Goal: Transaction & Acquisition: Purchase product/service

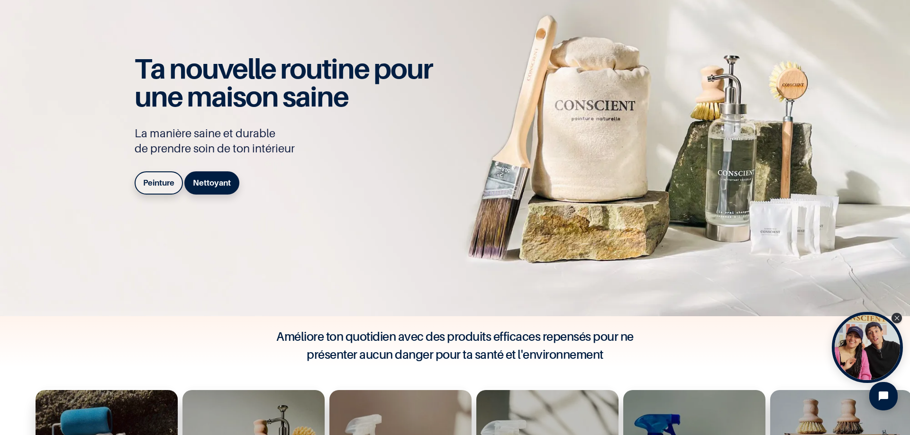
scroll to position [190, 0]
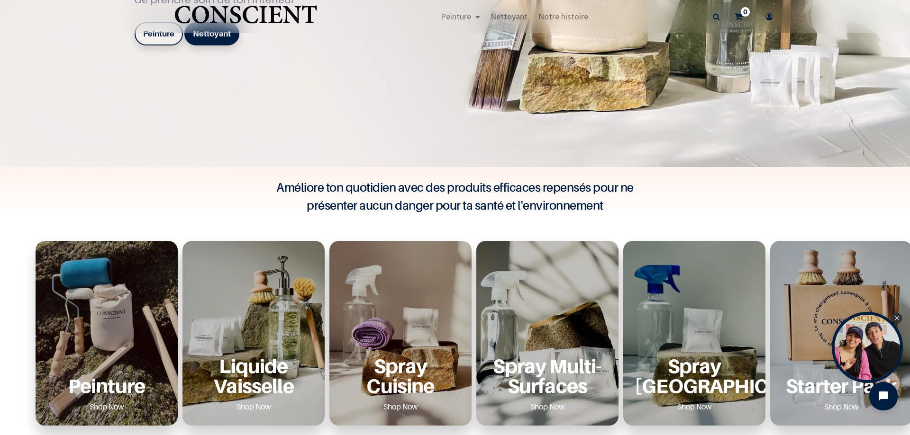
click at [117, 340] on div "Peinture Shop Now" at bounding box center [107, 333] width 142 height 185
click at [111, 387] on p "Peinture" at bounding box center [106, 385] width 119 height 19
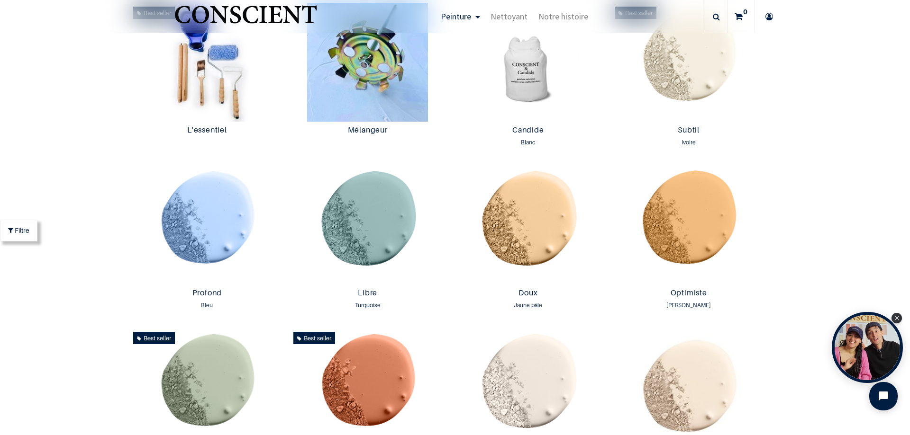
scroll to position [474, 0]
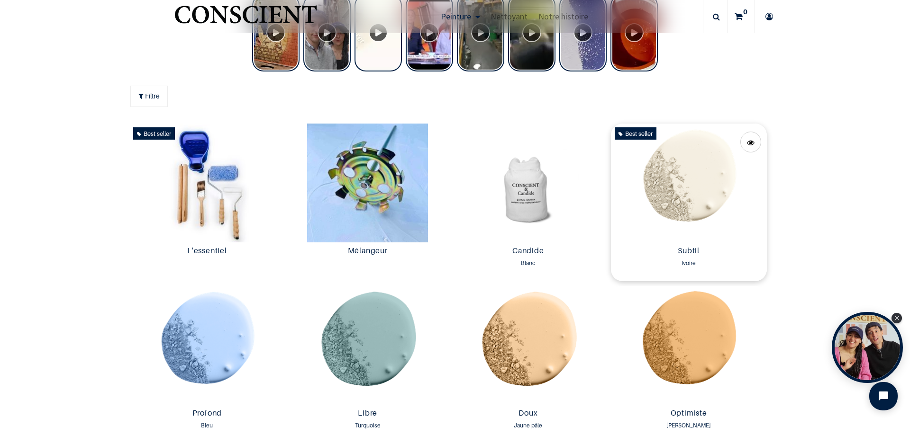
click at [679, 183] on img at bounding box center [689, 183] width 156 height 119
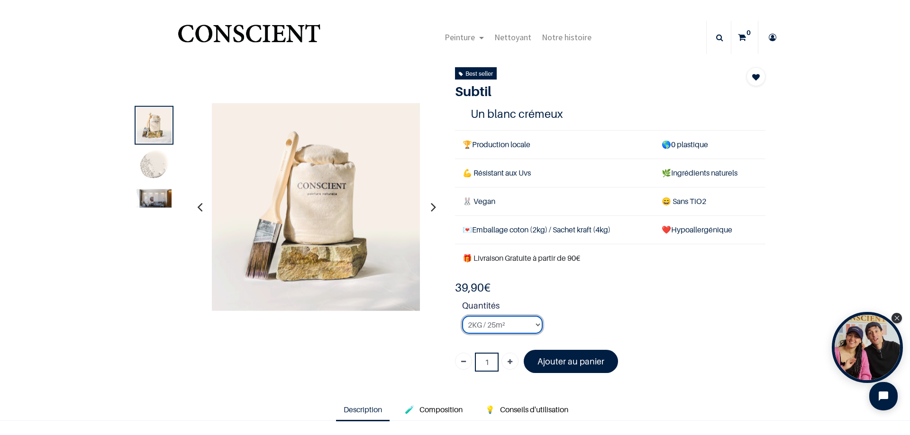
click at [523, 328] on select "2KG / 25m² 4KG / 50m² 8KG / 100m² Testeur" at bounding box center [502, 325] width 81 height 18
click at [462, 316] on select "2KG / 25m² 4KG / 50m² 8KG / 100m² Testeur" at bounding box center [502, 325] width 81 height 18
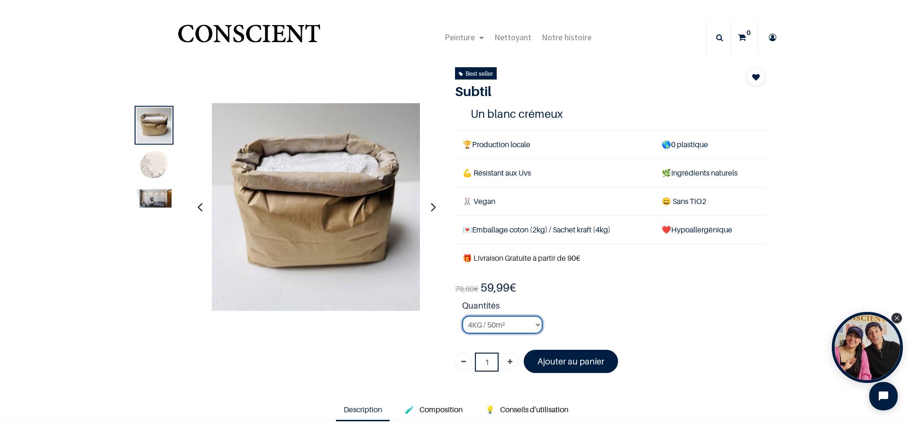
click at [485, 326] on select "2KG / 25m² 4KG / 50m² 8KG / 100m² Testeur" at bounding box center [502, 325] width 81 height 18
select select "127"
click at [462, 316] on select "2KG / 25m² 4KG / 50m² 8KG / 100m² Testeur" at bounding box center [502, 325] width 81 height 18
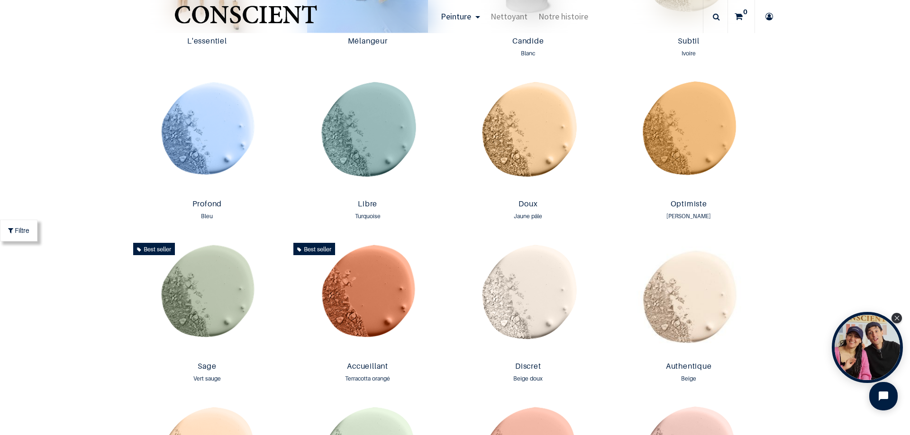
scroll to position [664, 0]
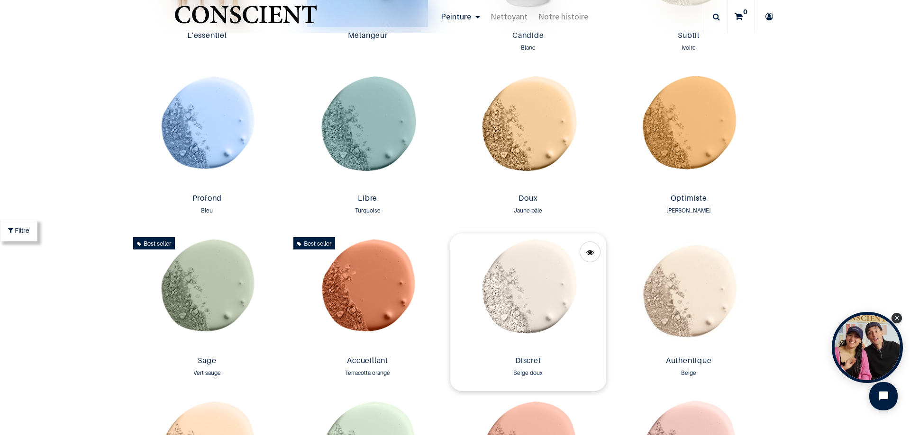
click at [532, 270] on img at bounding box center [528, 293] width 156 height 119
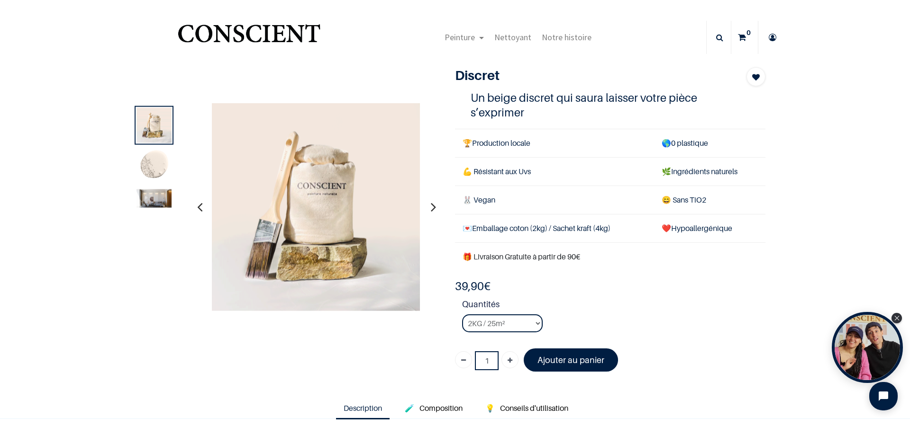
click at [148, 166] on img at bounding box center [153, 165] width 35 height 35
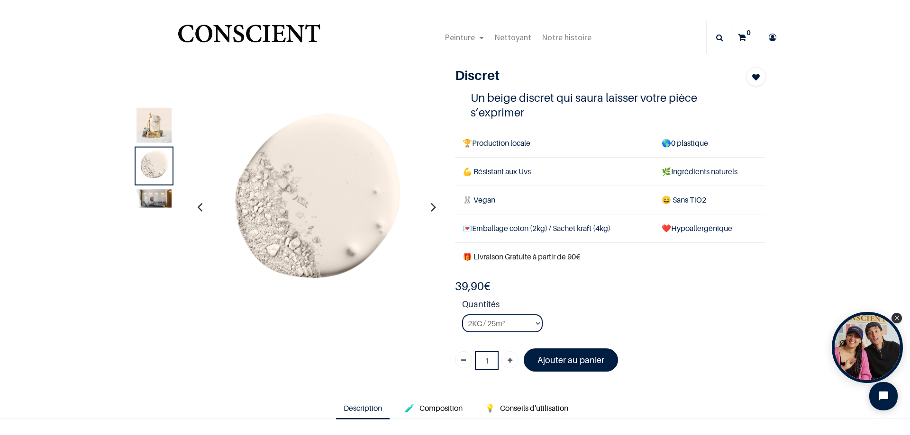
click at [151, 200] on img at bounding box center [153, 198] width 35 height 18
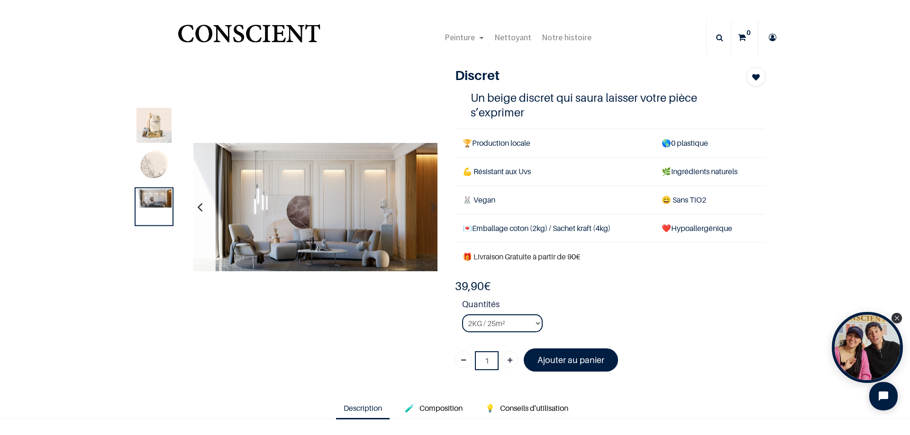
click at [154, 162] on img at bounding box center [153, 165] width 35 height 35
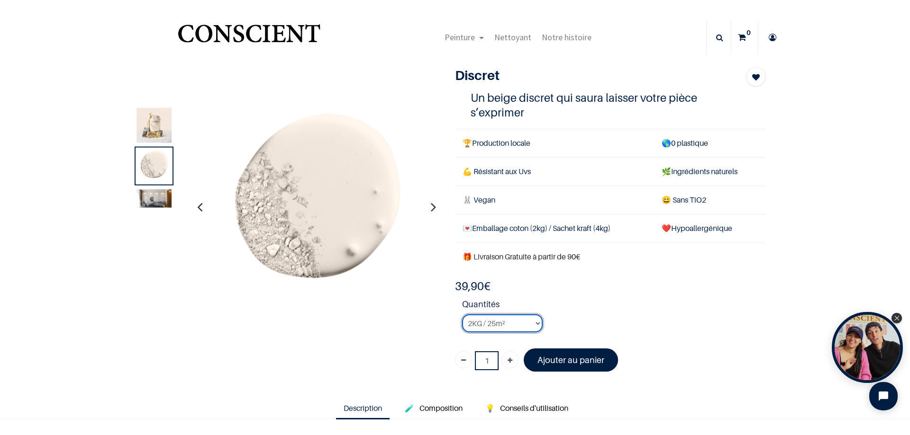
click at [514, 325] on select "2KG / 25m² 4KG / 50m² 8KG / 100m² Testeur" at bounding box center [502, 324] width 81 height 18
click at [462, 315] on select "2KG / 25m² 4KG / 50m² 8KG / 100m² Testeur" at bounding box center [502, 324] width 81 height 18
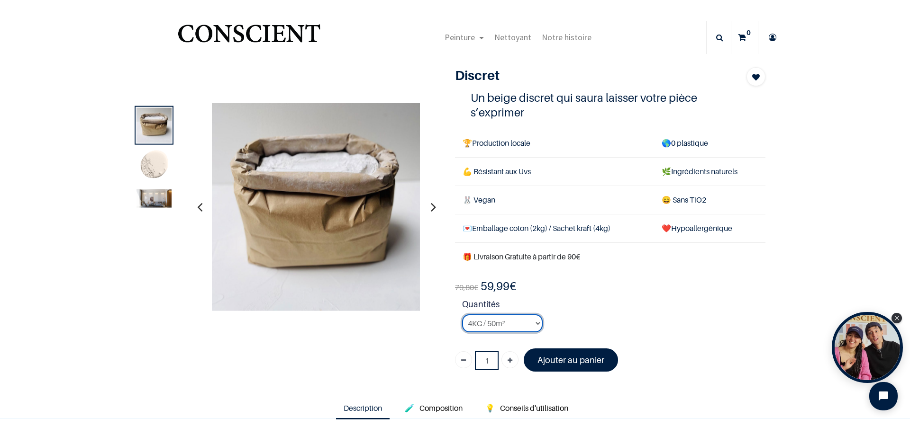
click at [506, 320] on select "2KG / 25m² 4KG / 50m² 8KG / 100m² Testeur" at bounding box center [502, 324] width 81 height 18
select select "24"
click at [462, 315] on select "2KG / 25m² 4KG / 50m² 8KG / 100m² Testeur" at bounding box center [502, 324] width 81 height 18
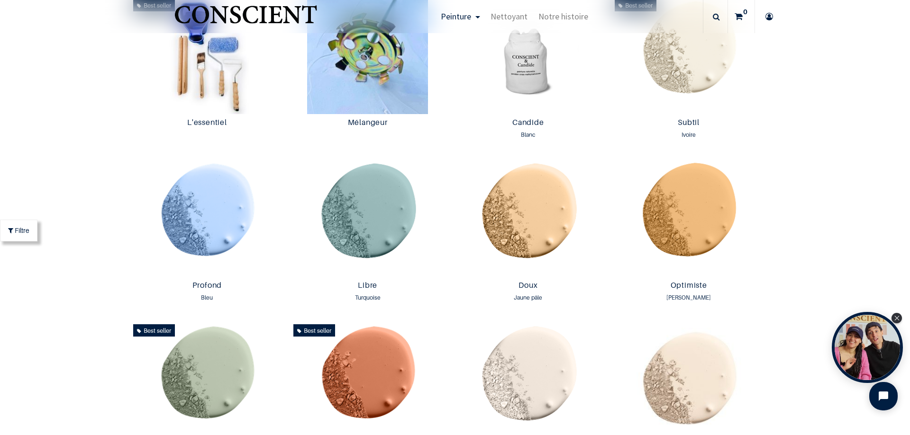
scroll to position [522, 0]
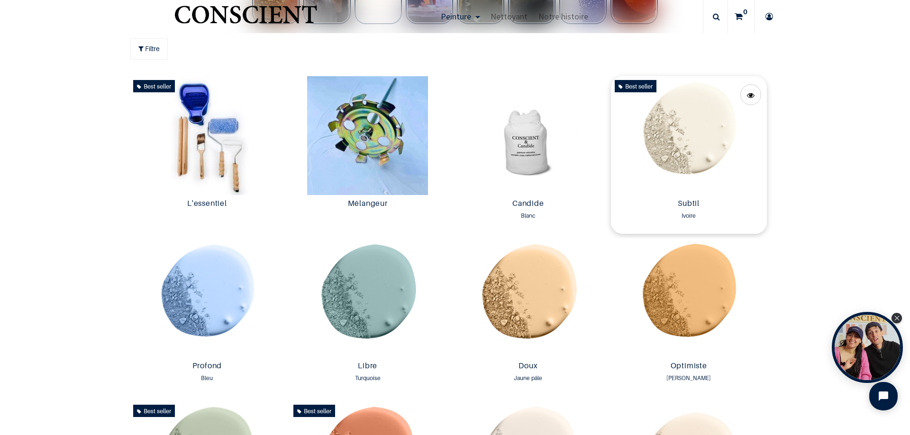
click at [700, 146] on img at bounding box center [689, 135] width 156 height 119
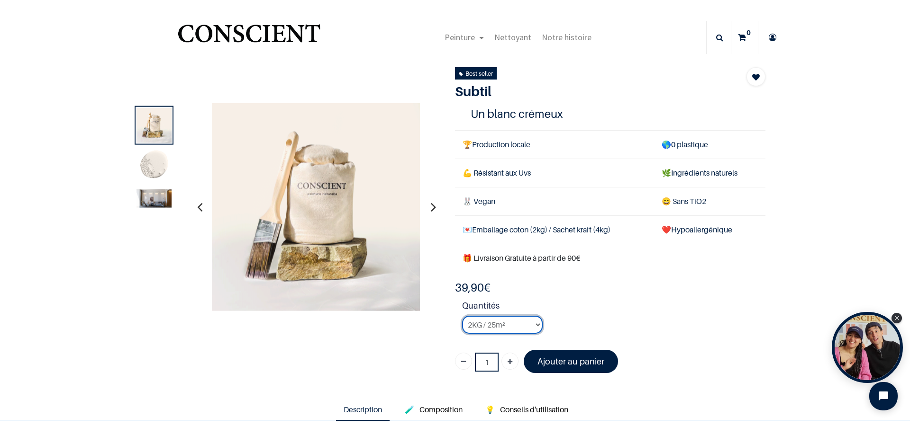
click at [506, 329] on select "2KG / 25m² 4KG / 50m² 8KG / 100m² Testeur" at bounding box center [502, 325] width 81 height 18
click at [462, 316] on select "2KG / 25m² 4KG / 50m² 8KG / 100m² Testeur" at bounding box center [502, 325] width 81 height 18
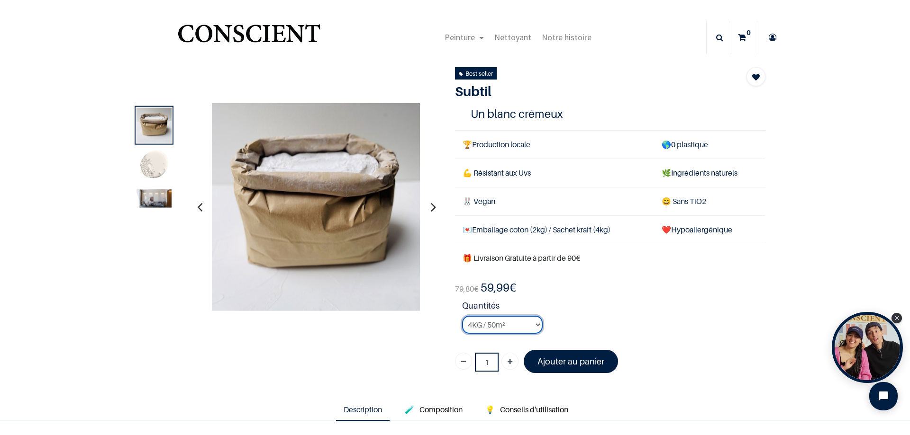
click at [503, 327] on select "2KG / 25m² 4KG / 50m² 8KG / 100m² Testeur" at bounding box center [502, 325] width 81 height 18
click at [462, 316] on select "2KG / 25m² 4KG / 50m² 8KG / 100m² Testeur" at bounding box center [502, 325] width 81 height 18
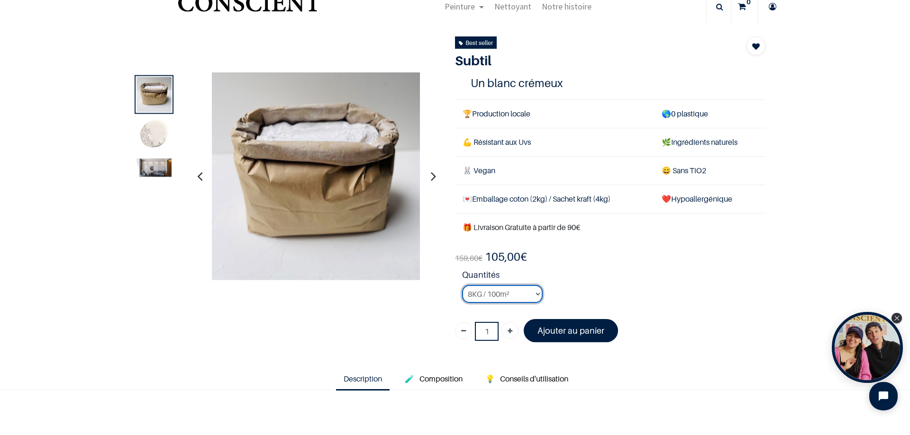
scroll to position [47, 0]
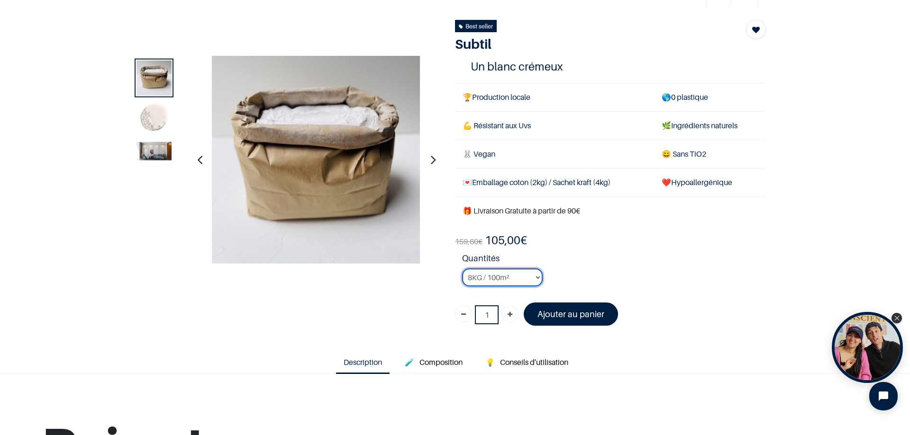
click at [504, 279] on select "2KG / 25m² 4KG / 50m² 8KG / 100m² Testeur" at bounding box center [502, 278] width 81 height 18
click at [462, 269] on select "2KG / 25m² 4KG / 50m² 8KG / 100m² Testeur" at bounding box center [502, 278] width 81 height 18
click at [517, 284] on select "2KG / 25m² 4KG / 50m² 8KG / 100m² Testeur" at bounding box center [502, 278] width 81 height 18
select select "127"
click at [462, 269] on select "2KG / 25m² 4KG / 50m² 8KG / 100m² Testeur" at bounding box center [502, 278] width 81 height 18
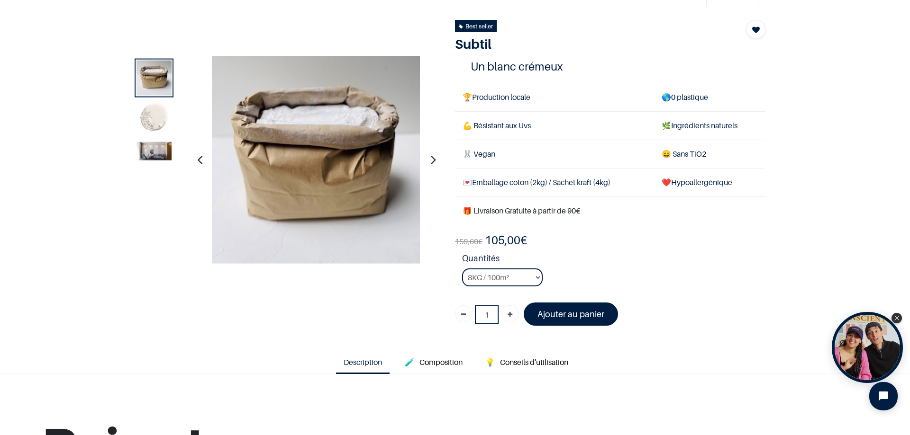
click at [580, 267] on strong "Quantités" at bounding box center [613, 260] width 303 height 17
click at [570, 311] on font "Ajouter au panier" at bounding box center [570, 314] width 67 height 10
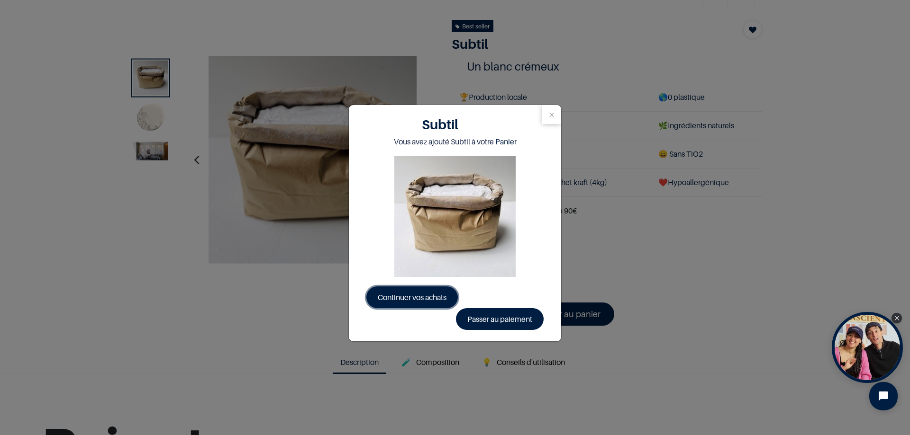
click at [429, 304] on link "Continuer vos achats" at bounding box center [411, 298] width 91 height 22
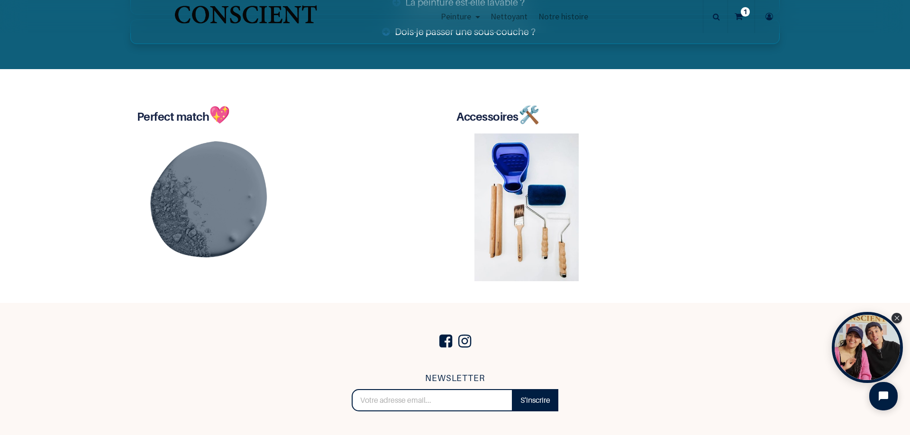
scroll to position [1895, 0]
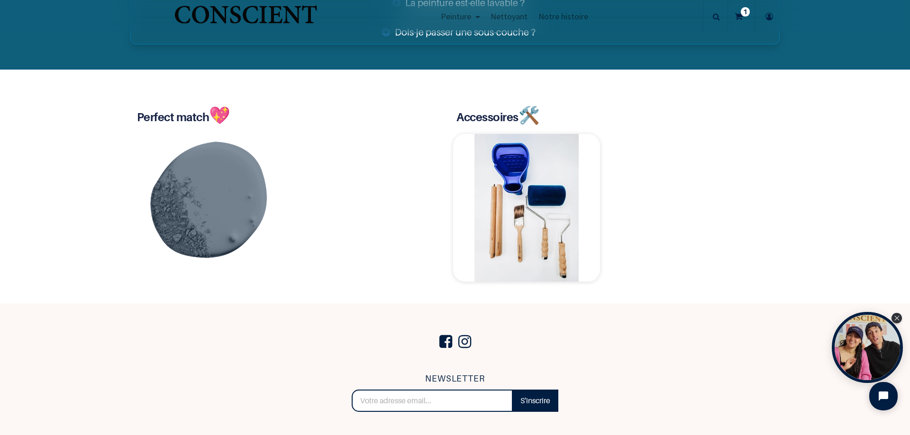
click at [497, 231] on img at bounding box center [526, 208] width 147 height 148
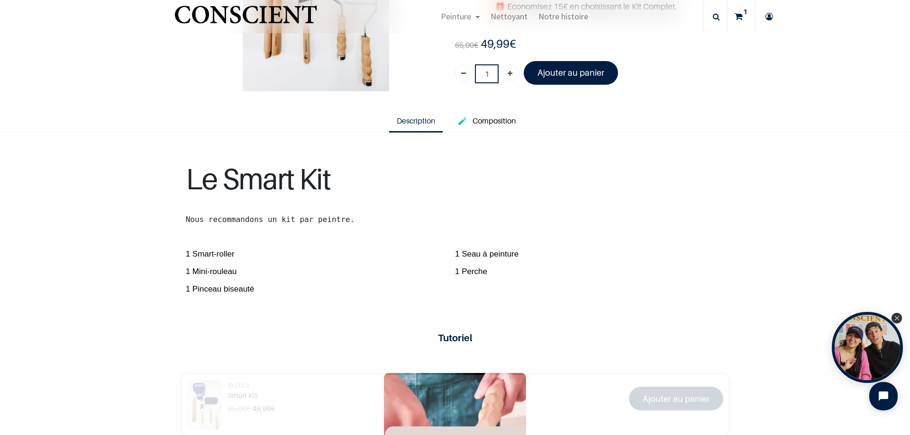
scroll to position [190, 0]
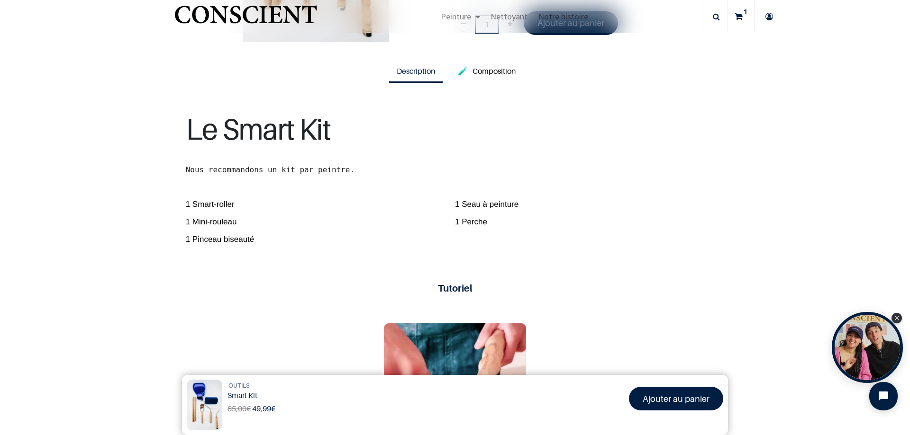
scroll to position [130, 0]
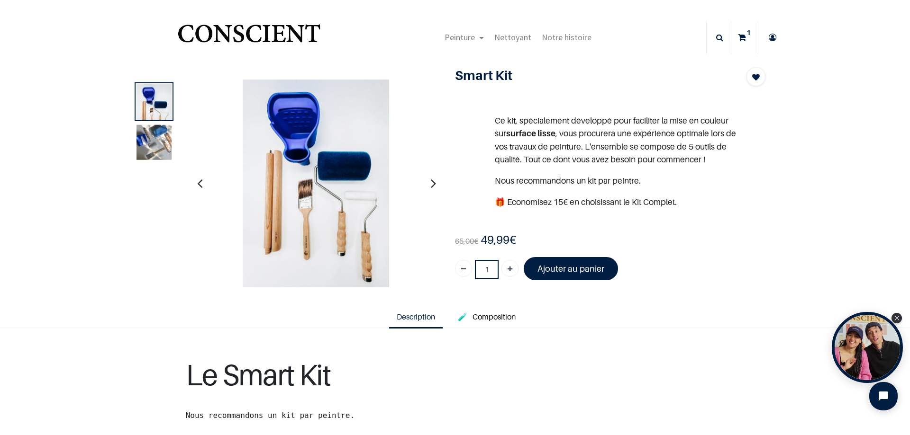
click at [739, 33] on icon at bounding box center [742, 37] width 8 height 33
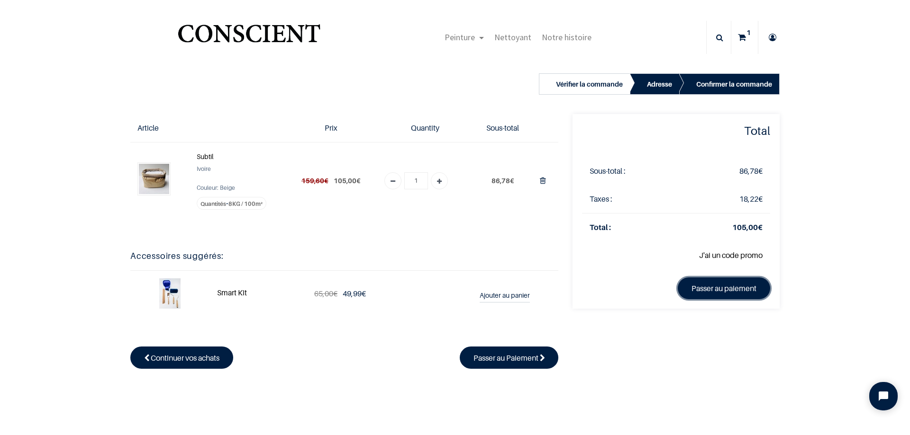
click at [711, 287] on link "Passer au paiement" at bounding box center [724, 289] width 92 height 22
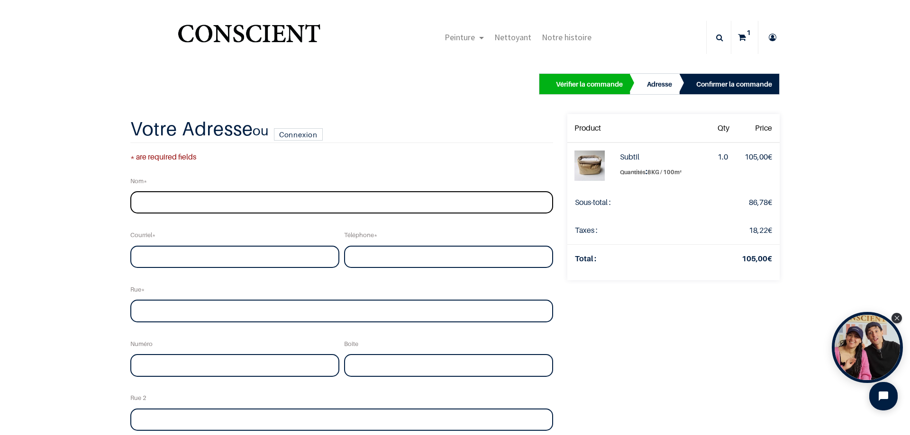
click at [320, 199] on input "text" at bounding box center [341, 202] width 423 height 23
type input "[PERSON_NAME]"
type input "[EMAIL_ADDRESS][DOMAIN_NAME]"
type input "0474276959"
type input "avenue [PERSON_NAME]"
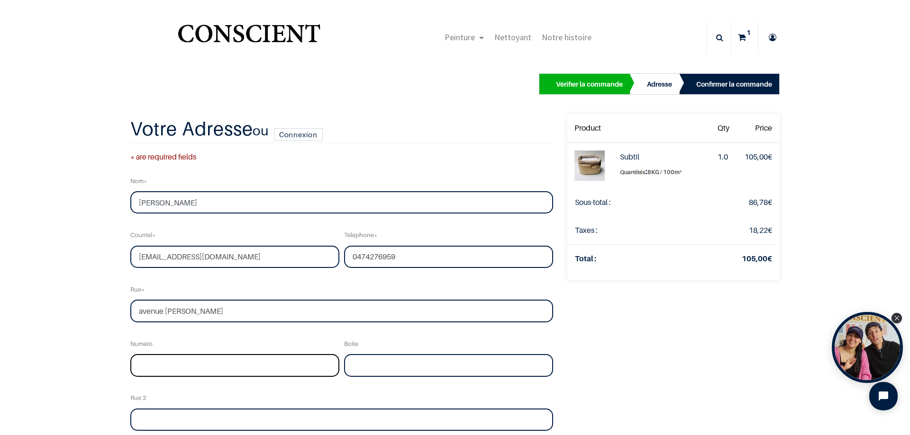
type input "39"
type input "Bruxelles"
type input "1090"
select select "20"
drag, startPoint x: 225, startPoint y: 312, endPoint x: 116, endPoint y: 311, distance: 109.0
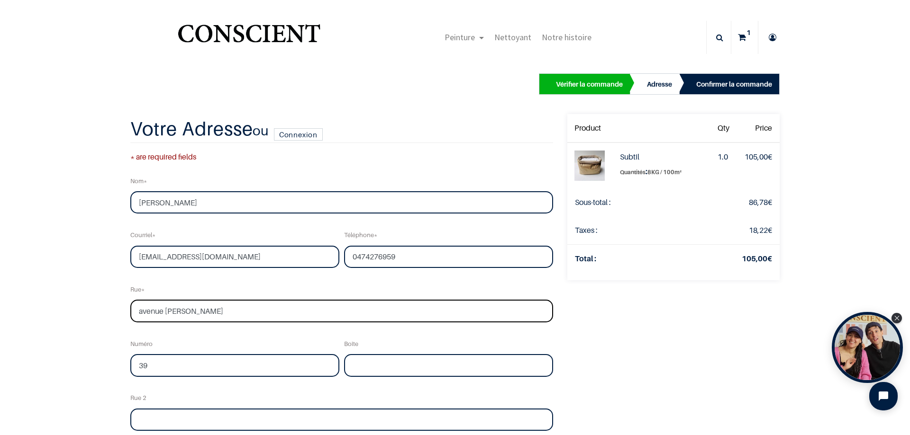
click at [116, 311] on div "Vérifier la commande Adresse Confirmer la commande Qty" at bounding box center [455, 358] width 910 height 604
type input "Avenue du Roi Albert"
drag, startPoint x: 156, startPoint y: 363, endPoint x: 118, endPoint y: 363, distance: 38.4
click at [117, 363] on div "Vérifier la commande Adresse Confirmer la commande Qty" at bounding box center [455, 358] width 910 height 604
type input "15"
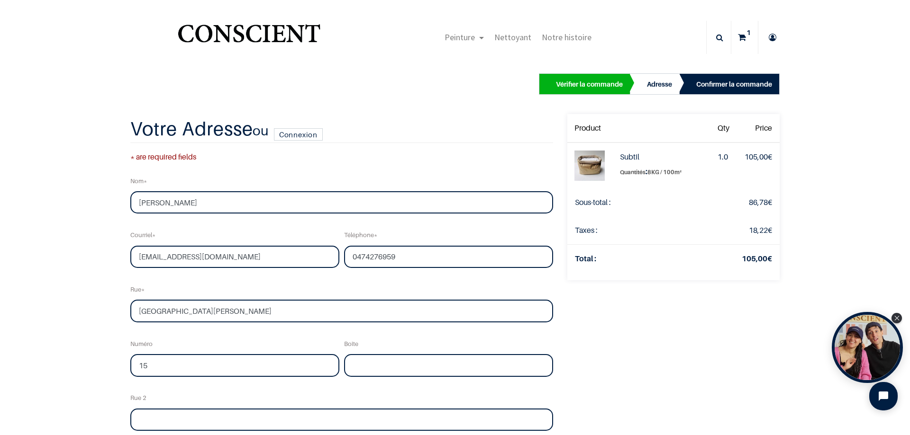
click at [82, 338] on div "Vérifier la commande Adresse Confirmer la commande Qty" at bounding box center [455, 358] width 910 height 604
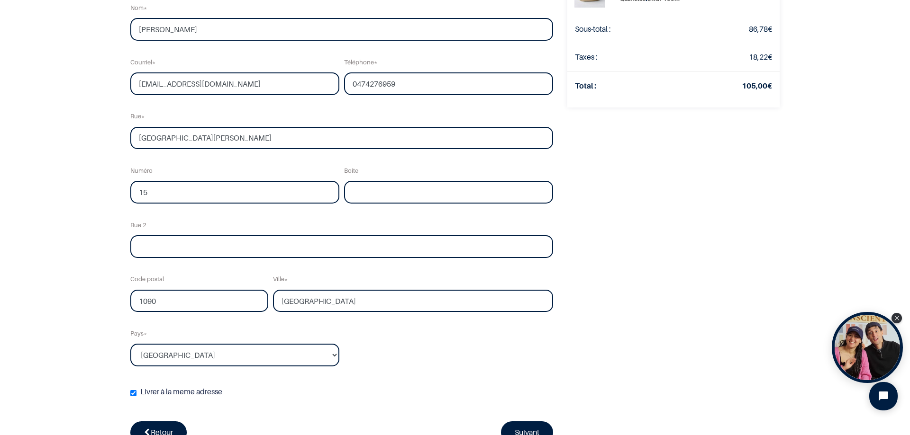
scroll to position [142, 0]
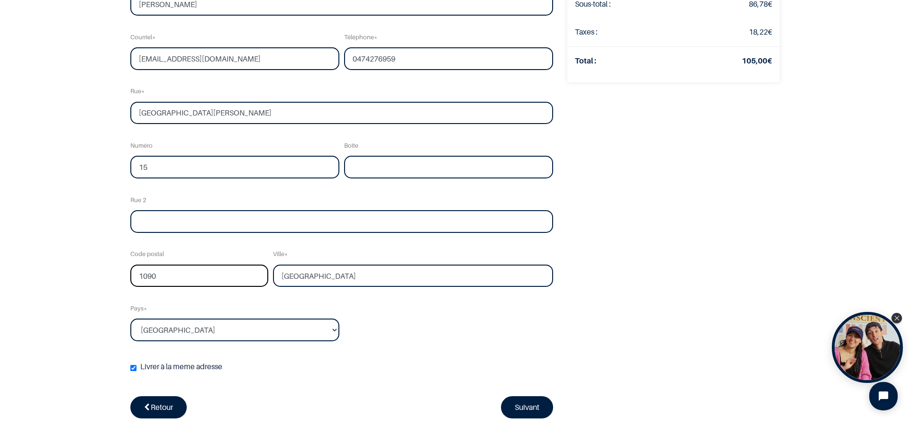
drag, startPoint x: 169, startPoint y: 280, endPoint x: 60, endPoint y: 280, distance: 109.0
click at [60, 280] on div "Vérifier la commande Adresse Confirmer la commande Qty" at bounding box center [455, 160] width 910 height 604
type input "1120"
click at [378, 270] on input "Bruxelles" at bounding box center [413, 276] width 280 height 23
drag, startPoint x: 378, startPoint y: 271, endPoint x: 269, endPoint y: 274, distance: 109.0
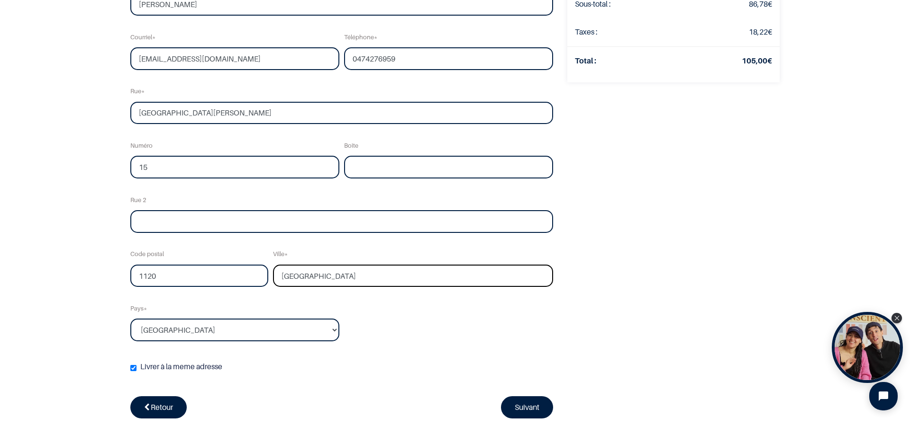
click at [273, 274] on input "Bruxelles" at bounding box center [413, 276] width 280 height 23
type input "Neder-over-Heembeek"
click at [398, 323] on div "Nom Alice Valle Courriel alicevalle14@gmail.com Téléphone 0474276959 Rue Avenue…" at bounding box center [341, 179] width 427 height 412
click at [401, 358] on div "Livrer à la meme adresse ( Votre adresse de livraison vous sera demandée plus t…" at bounding box center [341, 369] width 427 height 32
click at [516, 412] on link "Suivant" at bounding box center [527, 408] width 52 height 22
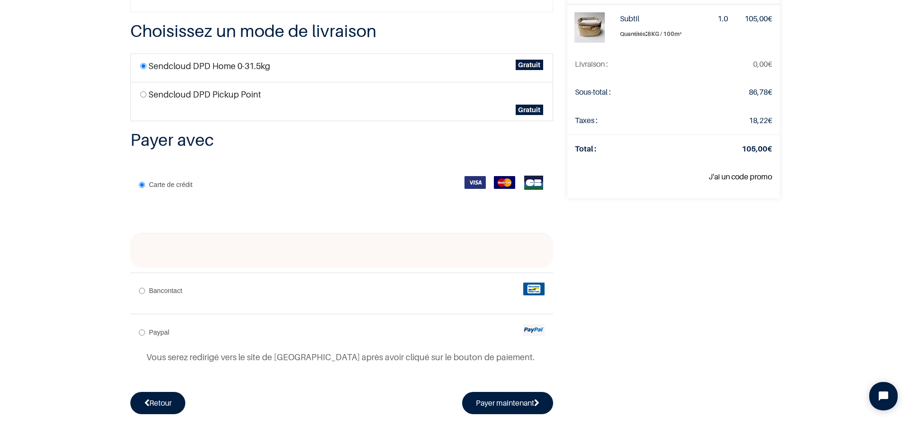
scroll to position [95, 0]
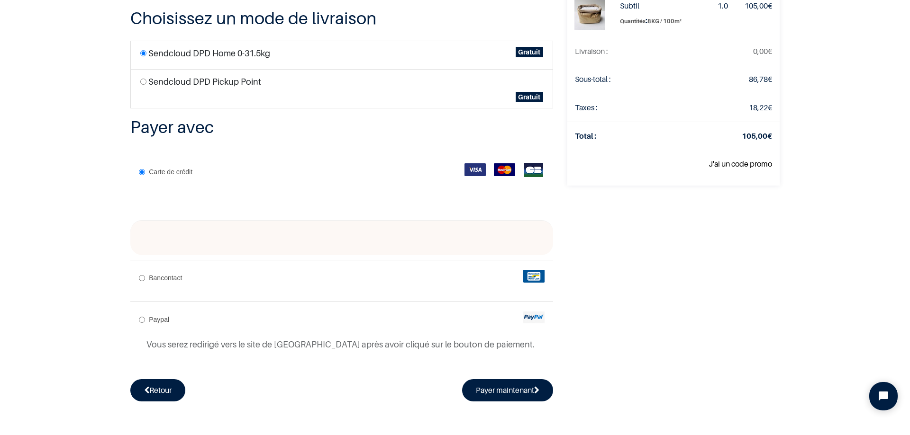
click at [288, 232] on div at bounding box center [341, 237] width 423 height 35
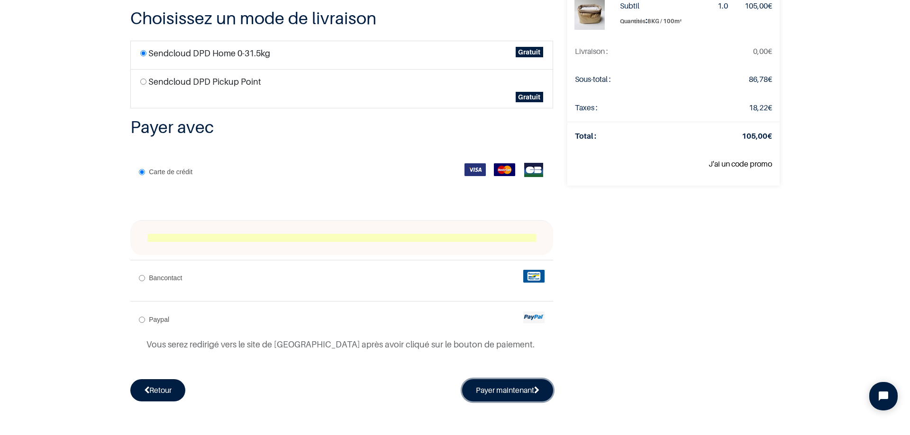
click at [494, 392] on button "Payer maintenant" at bounding box center [507, 391] width 91 height 22
radio input "true"
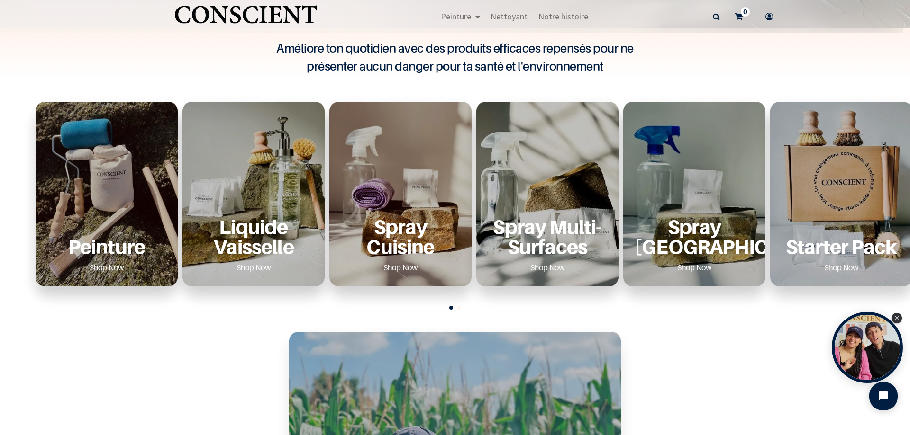
scroll to position [284, 0]
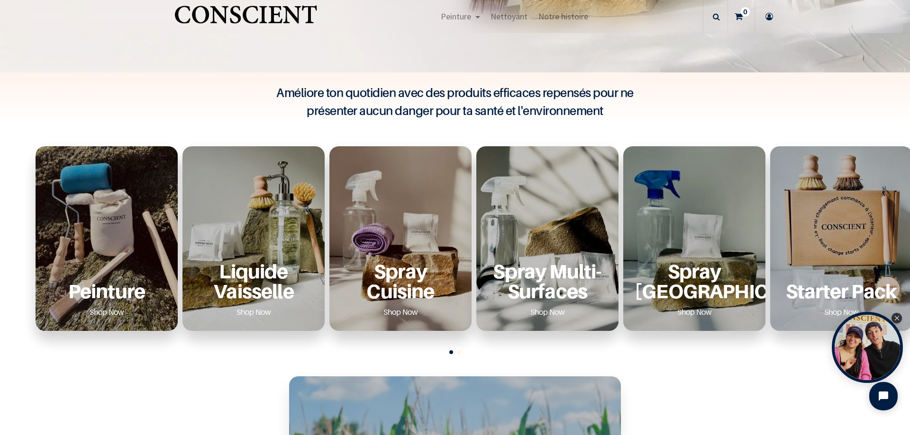
click at [114, 261] on div "Peinture Shop Now" at bounding box center [107, 238] width 142 height 185
click at [107, 309] on link "Shop Now" at bounding box center [106, 312] width 57 height 15
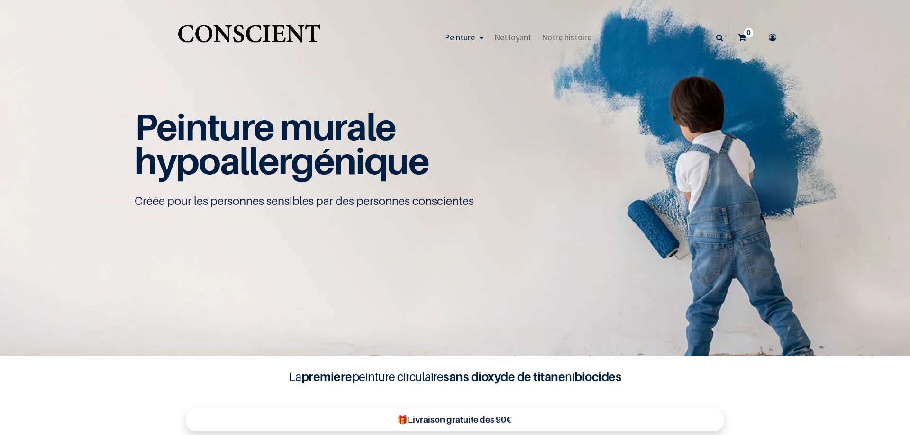
scroll to position [0, 0]
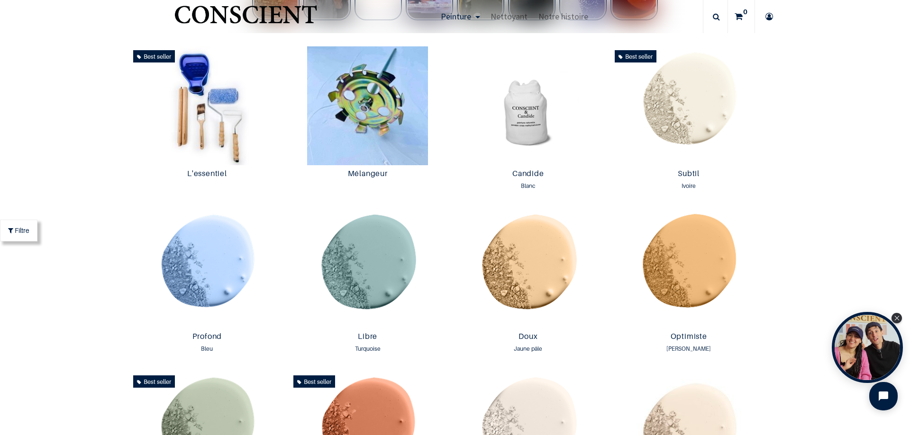
scroll to position [522, 0]
